Goal: Task Accomplishment & Management: Complete application form

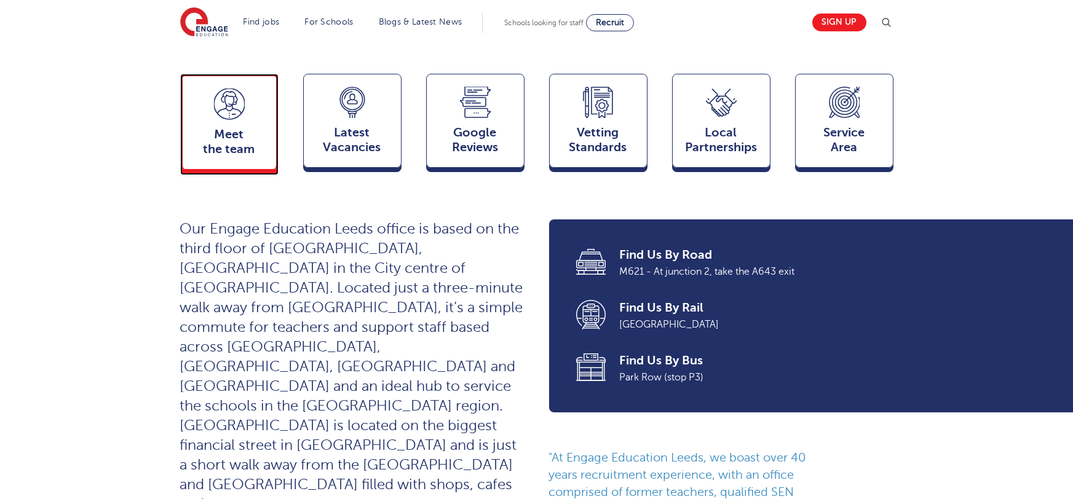
click at [214, 89] on icon at bounding box center [229, 104] width 31 height 31
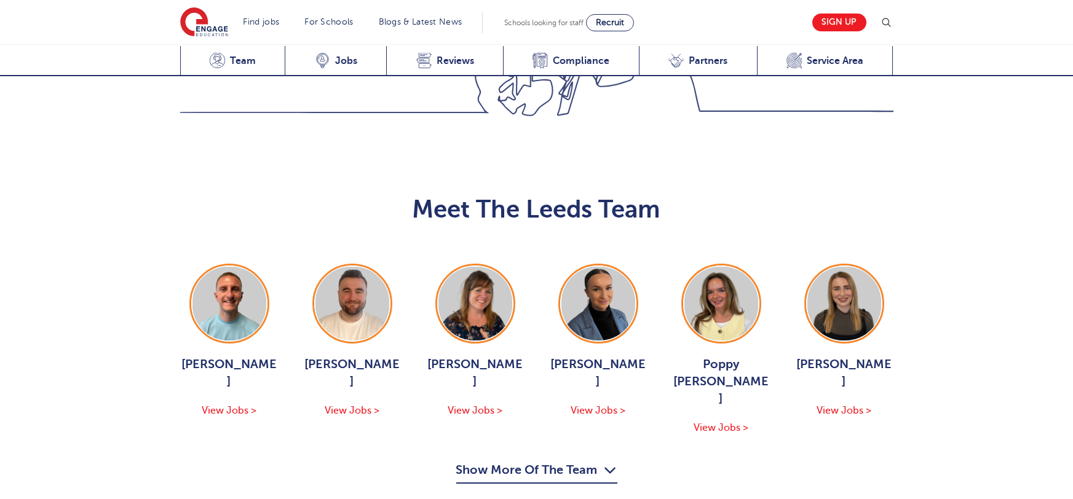
scroll to position [1342, 0]
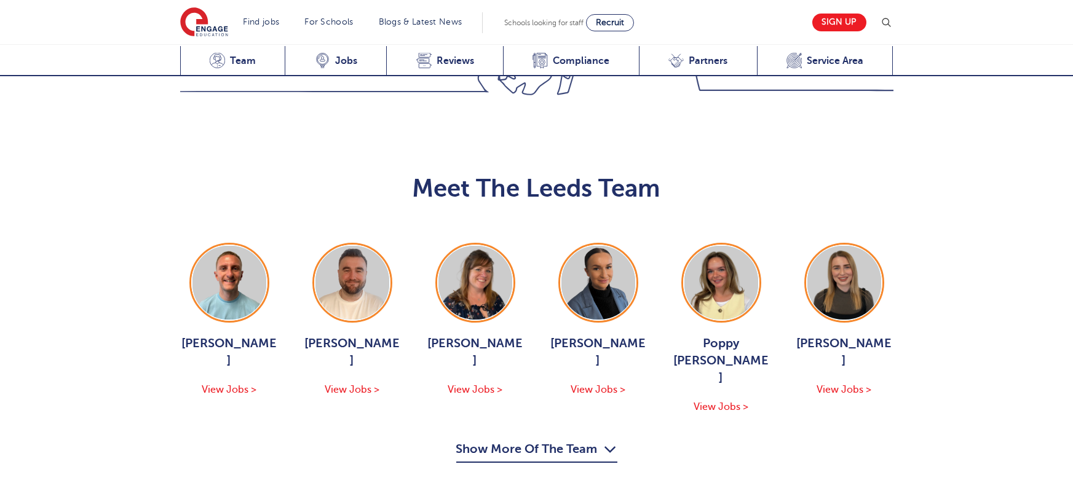
click at [534, 440] on button "Show More Of The Team" at bounding box center [536, 451] width 161 height 23
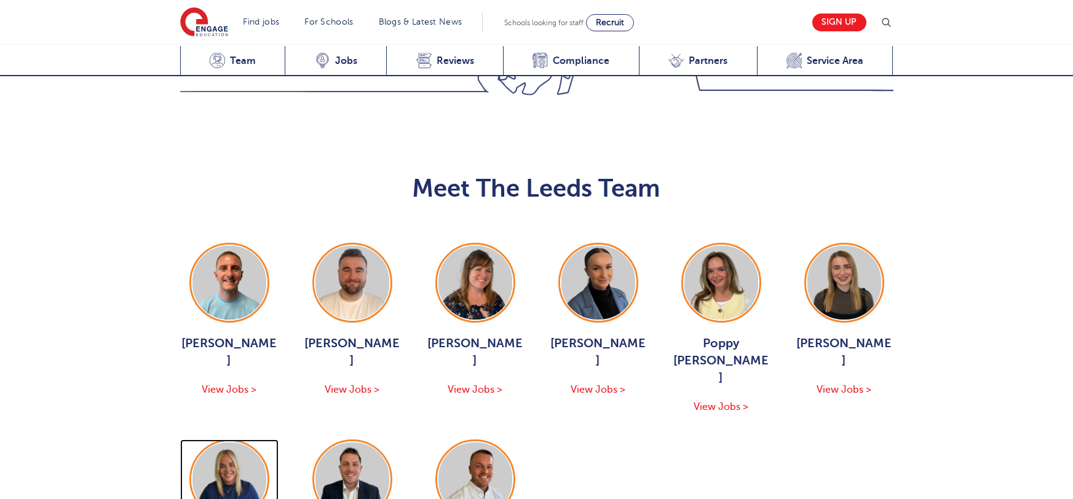
click at [225, 443] on img at bounding box center [229, 480] width 74 height 74
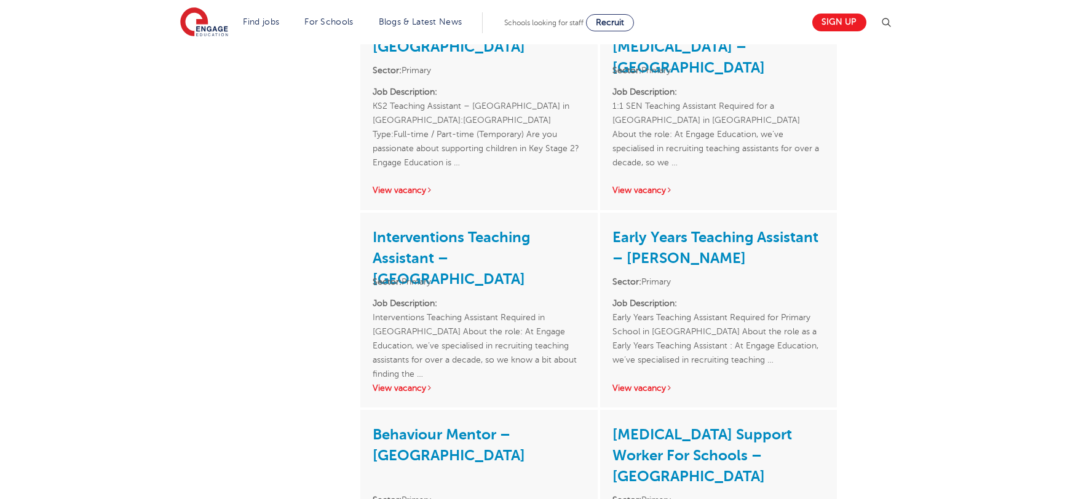
scroll to position [1680, 0]
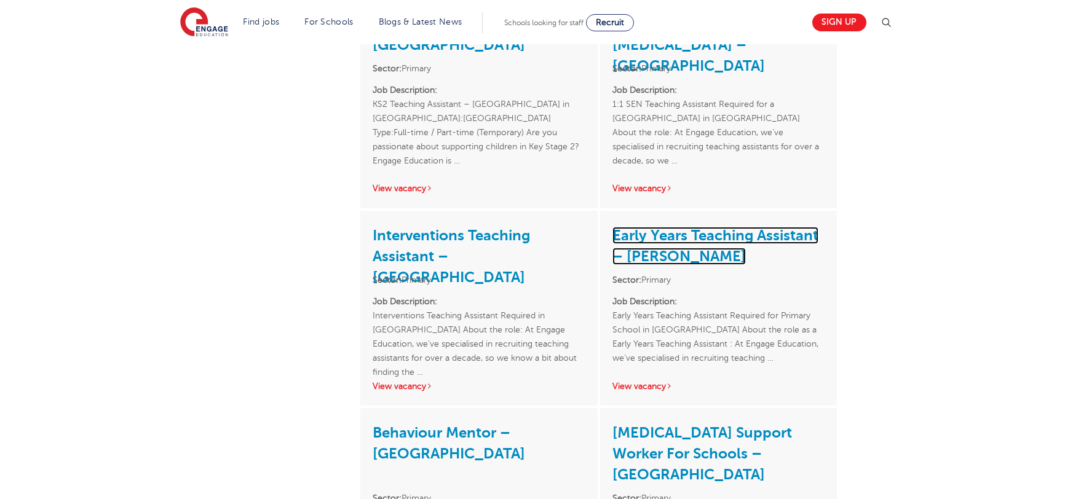
click at [649, 234] on link "Early Years Teaching Assistant – [PERSON_NAME]" at bounding box center [715, 246] width 206 height 38
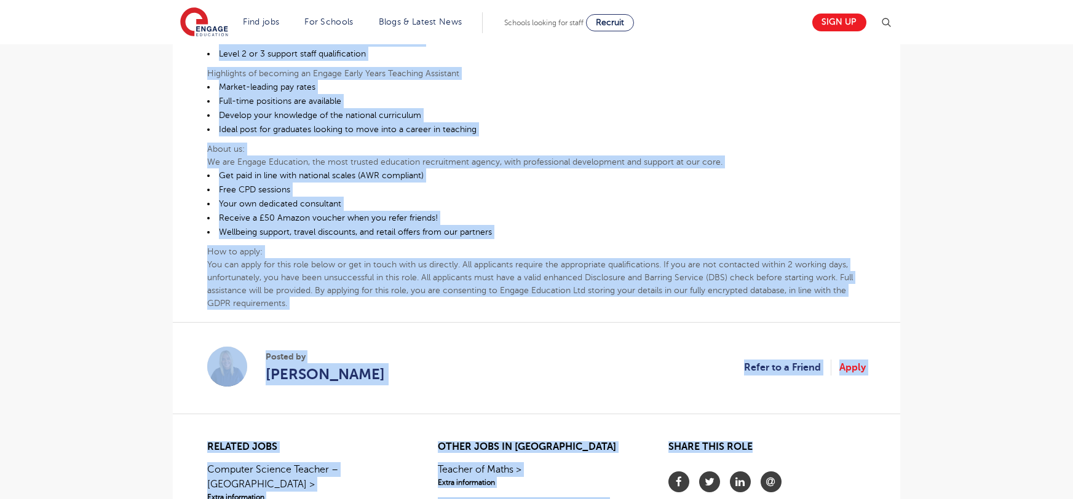
scroll to position [646, 0]
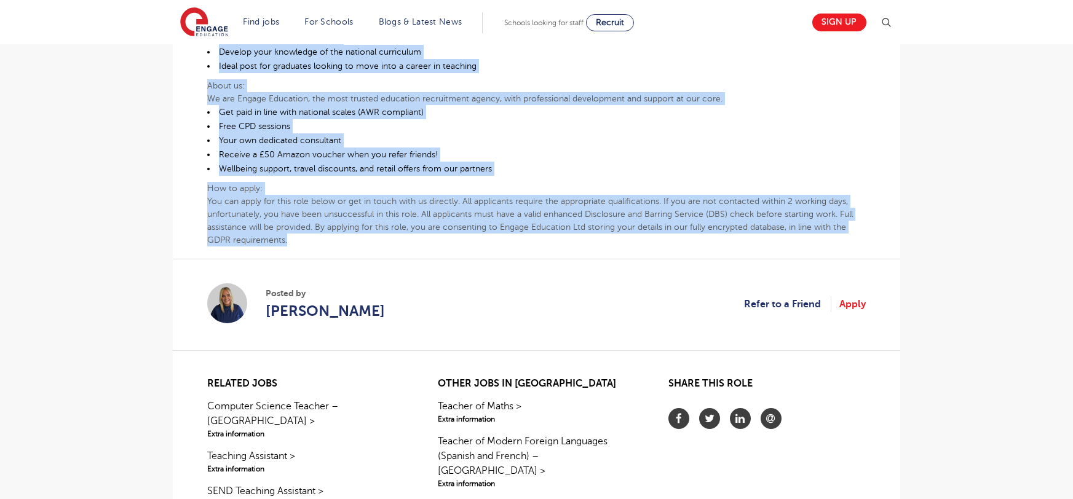
drag, startPoint x: 208, startPoint y: 78, endPoint x: 850, endPoint y: 201, distance: 653.5
copy div "Early Years Teaching Assistant Required for Primary School in North Wakefield A…"
